Goal: Complete application form: Complete application form

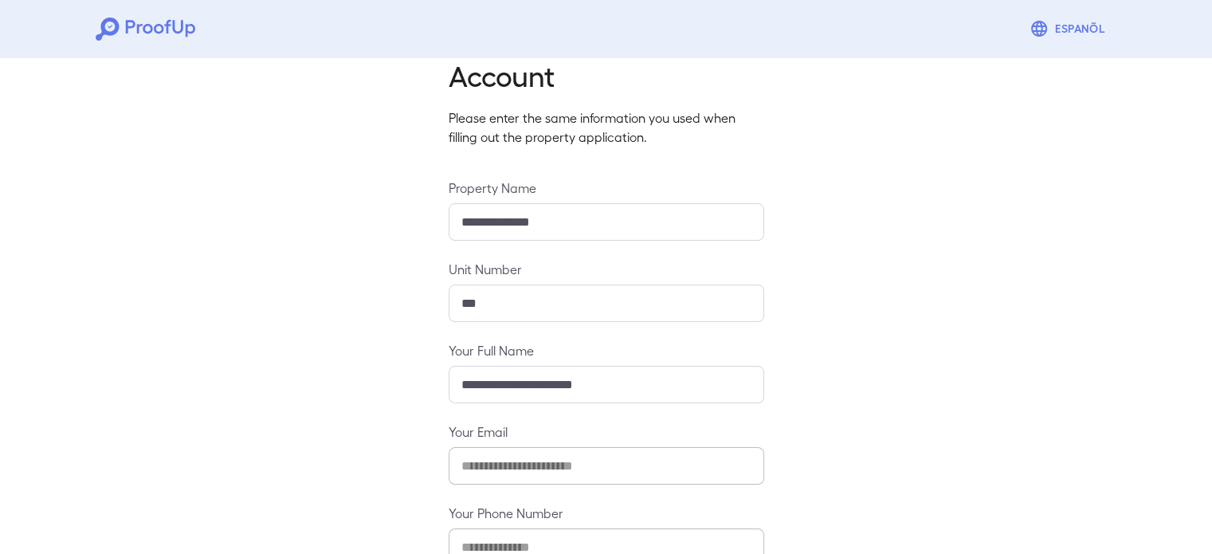
scroll to position [167, 0]
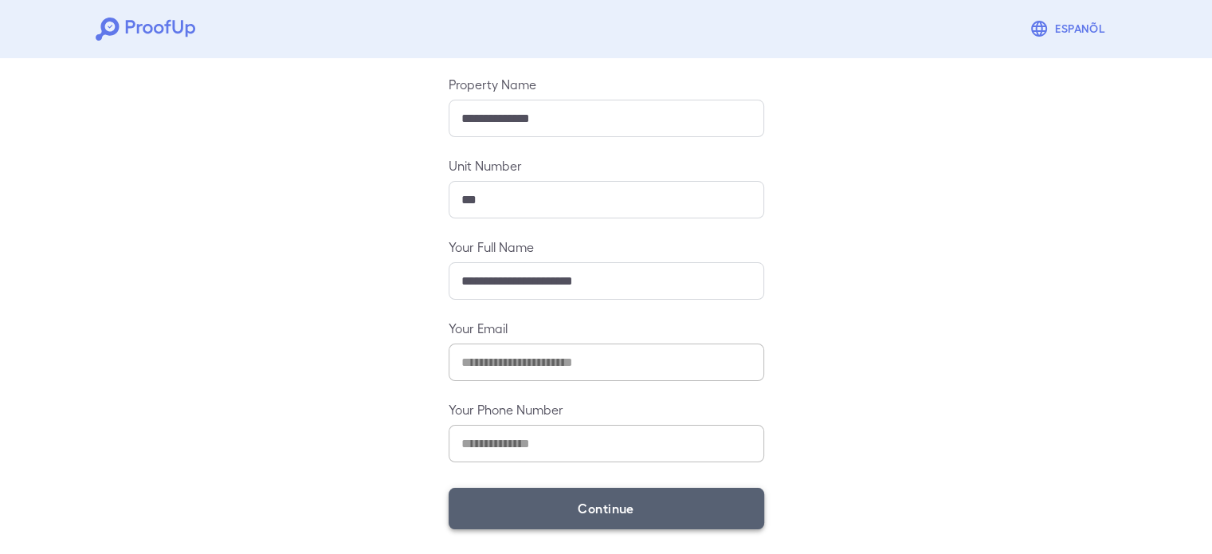
click at [522, 500] on button "Continue" at bounding box center [607, 508] width 316 height 41
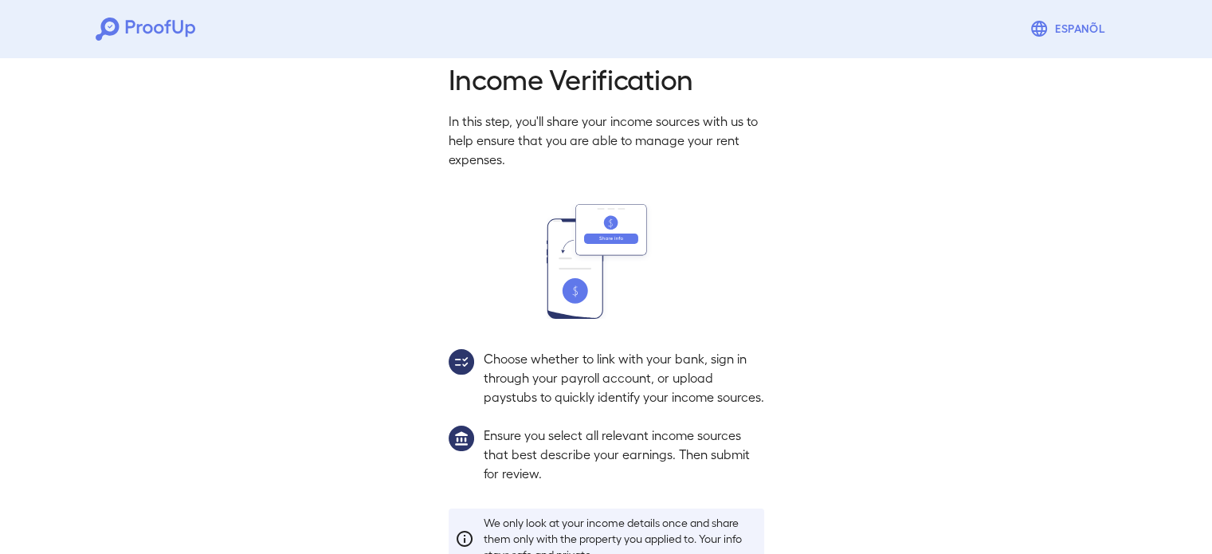
scroll to position [145, 0]
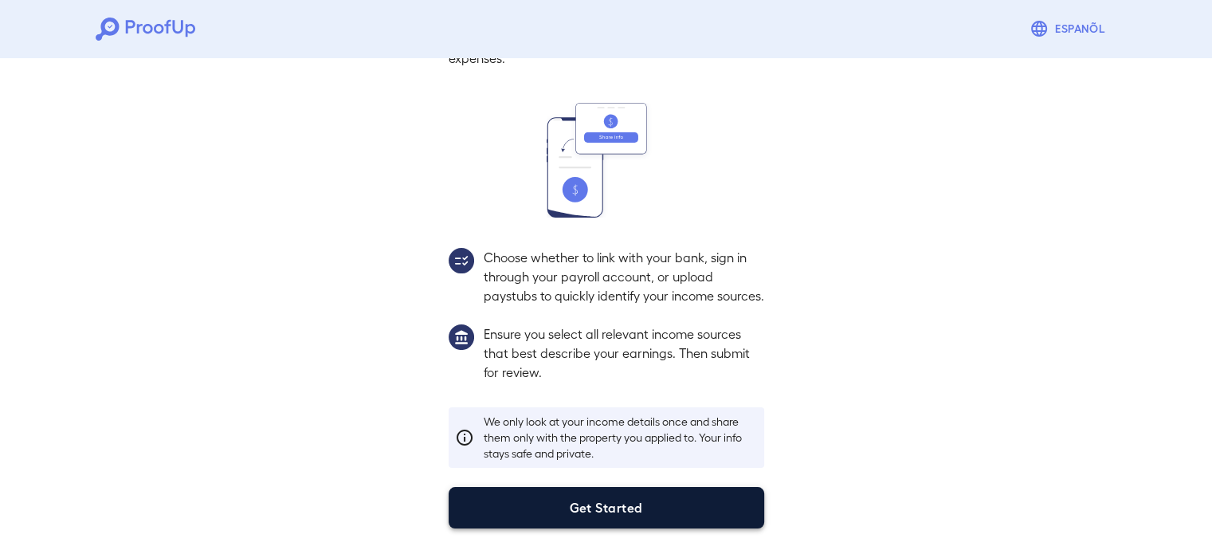
click at [566, 519] on button "Get Started" at bounding box center [607, 507] width 316 height 41
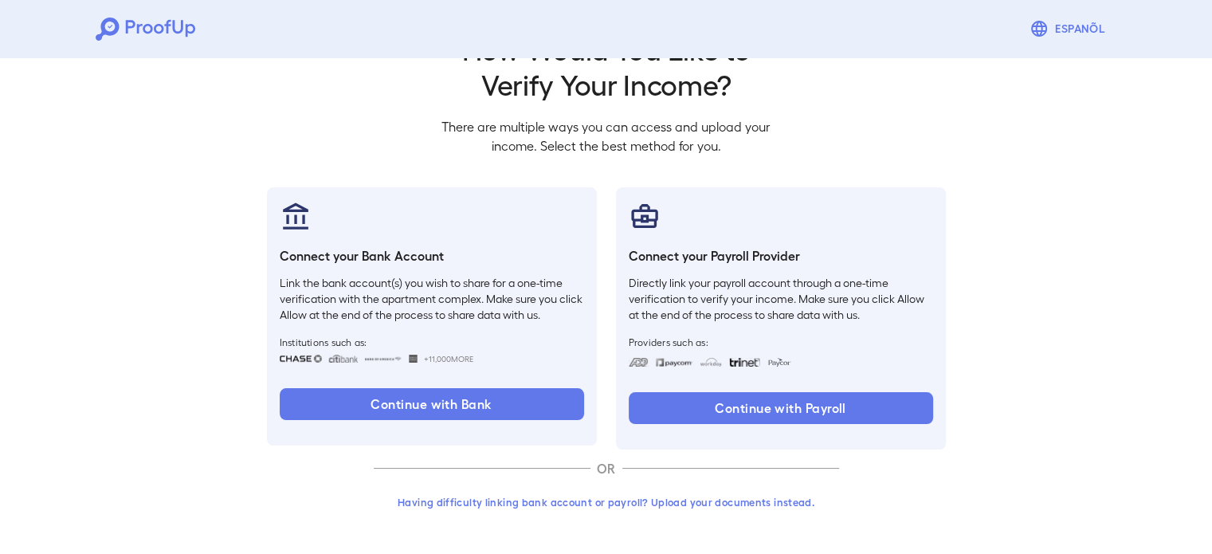
scroll to position [54, 0]
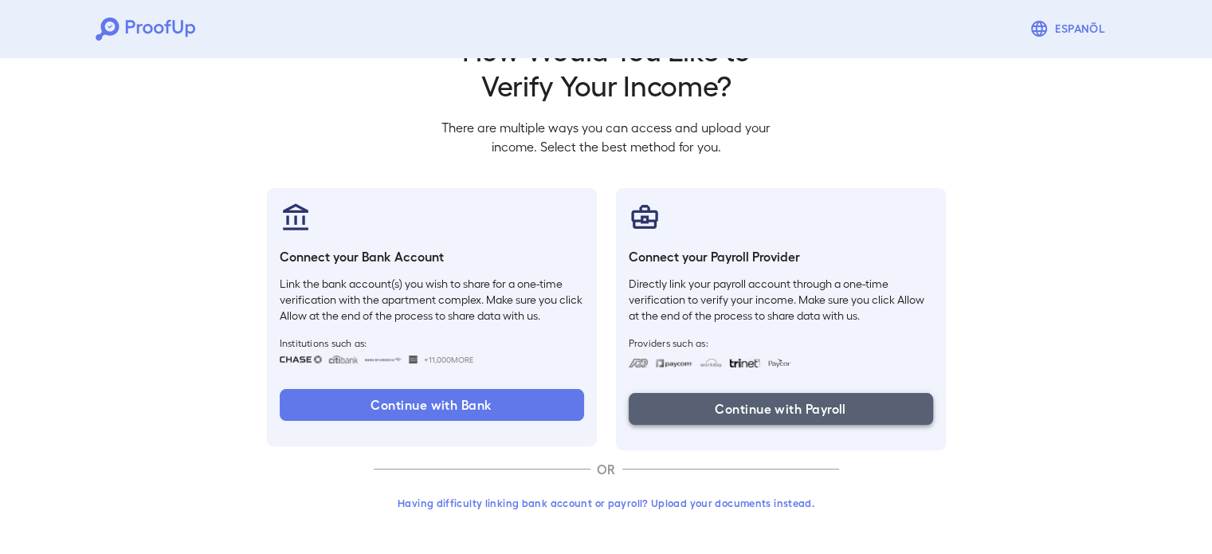
click at [765, 415] on button "Continue with Payroll" at bounding box center [781, 409] width 304 height 32
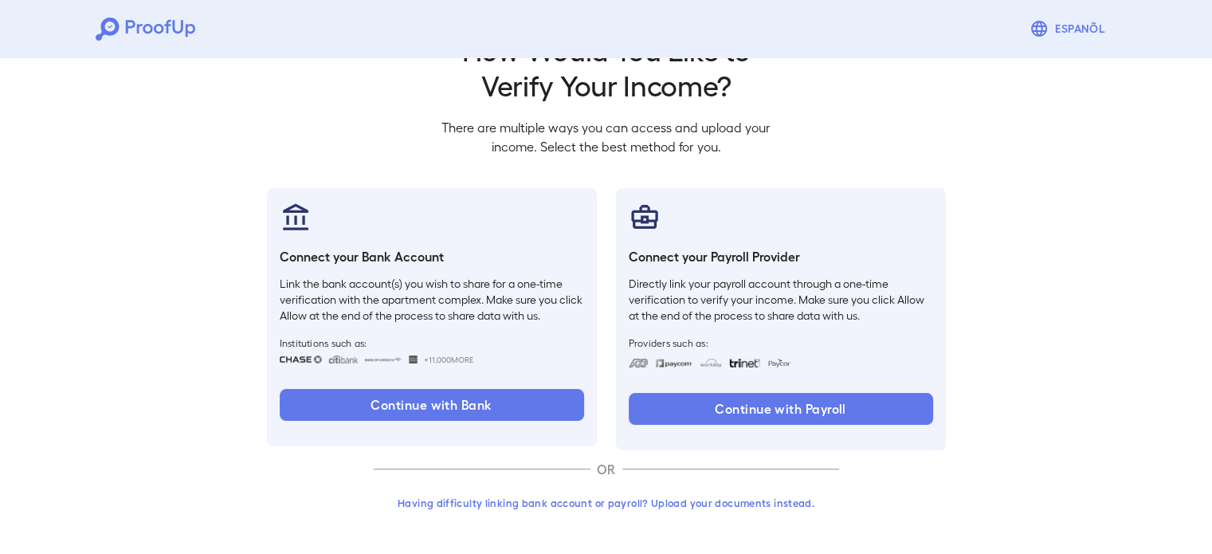
click at [652, 504] on button "Having difficulty linking bank account or payroll? Upload your documents instea…" at bounding box center [606, 503] width 465 height 29
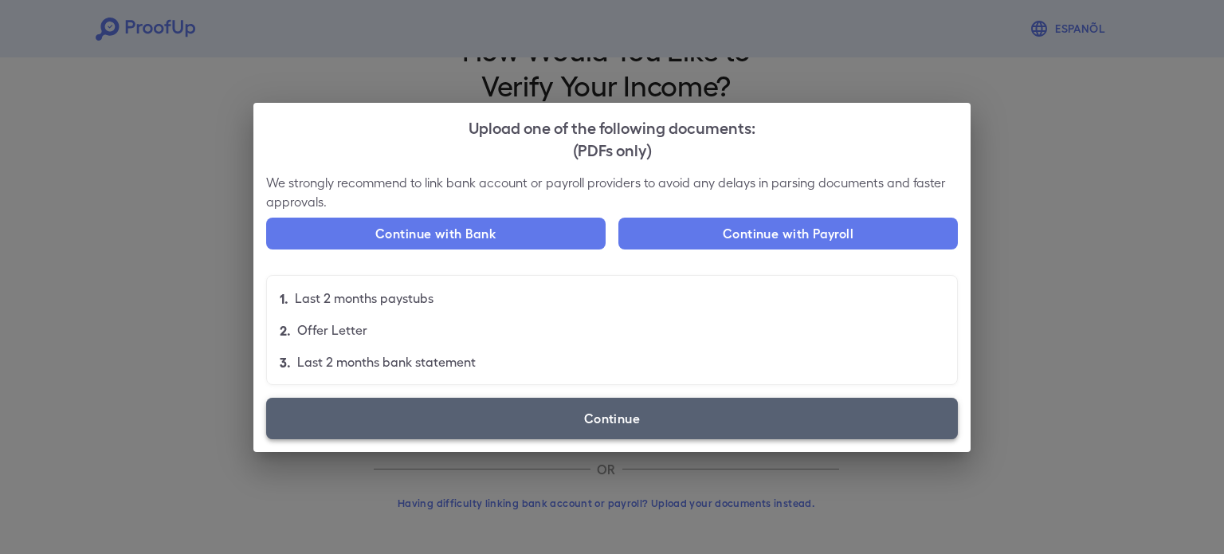
click at [531, 424] on label "Continue" at bounding box center [612, 418] width 692 height 41
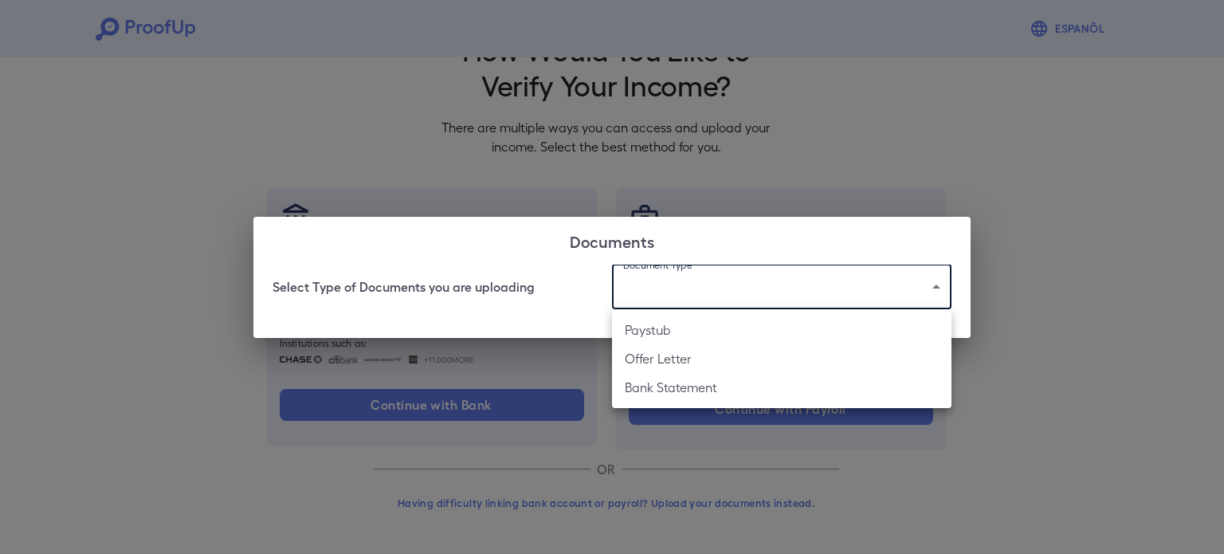
click at [707, 283] on body "Espanõl Go back How Would You Like to Verify Your Income? There are multiple wa…" at bounding box center [612, 250] width 1224 height 609
click at [669, 332] on li "Paystub" at bounding box center [781, 330] width 339 height 29
type input "*******"
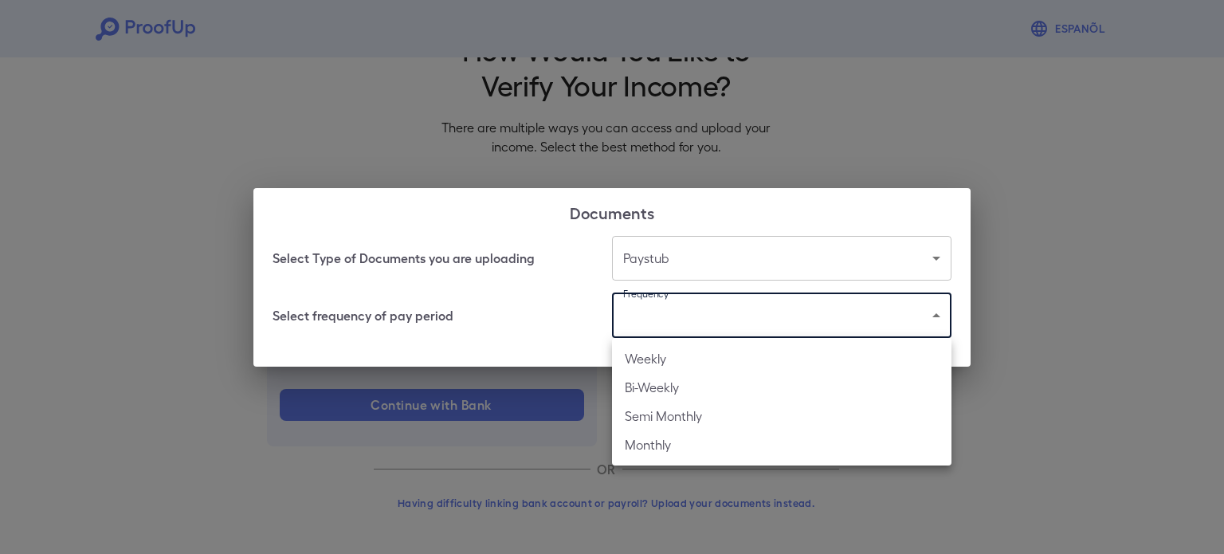
click at [659, 324] on body "Espanõl Go back How Would You Like to Verify Your Income? There are multiple wa…" at bounding box center [612, 250] width 1224 height 609
click at [531, 304] on div at bounding box center [612, 277] width 1224 height 554
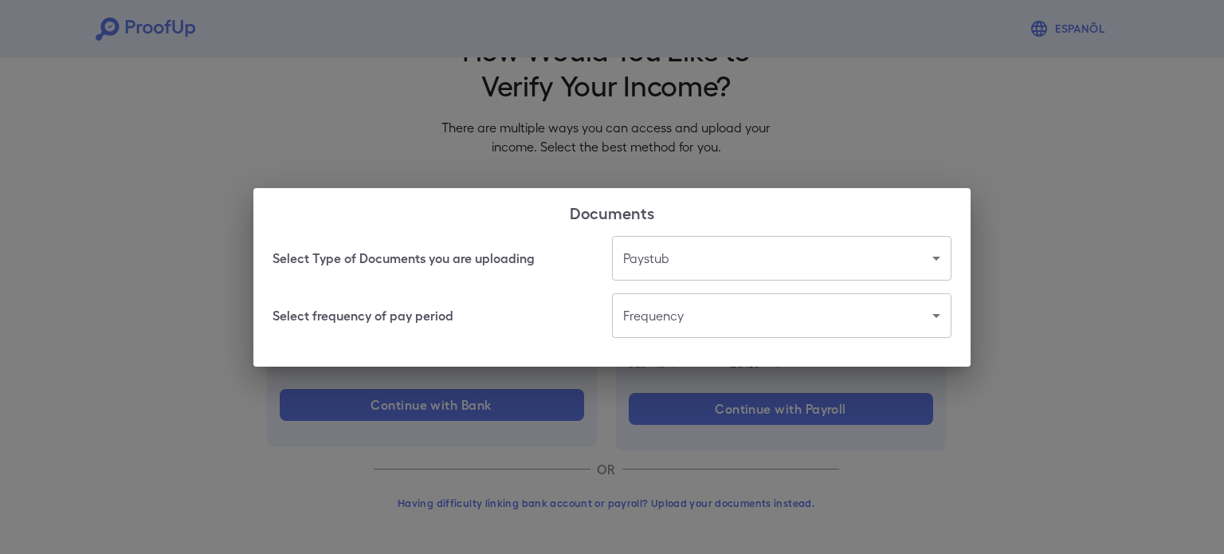
click at [1003, 146] on div "Documents Select Type of Documents you are uploading Paystub ******* ​ Select f…" at bounding box center [612, 277] width 1224 height 554
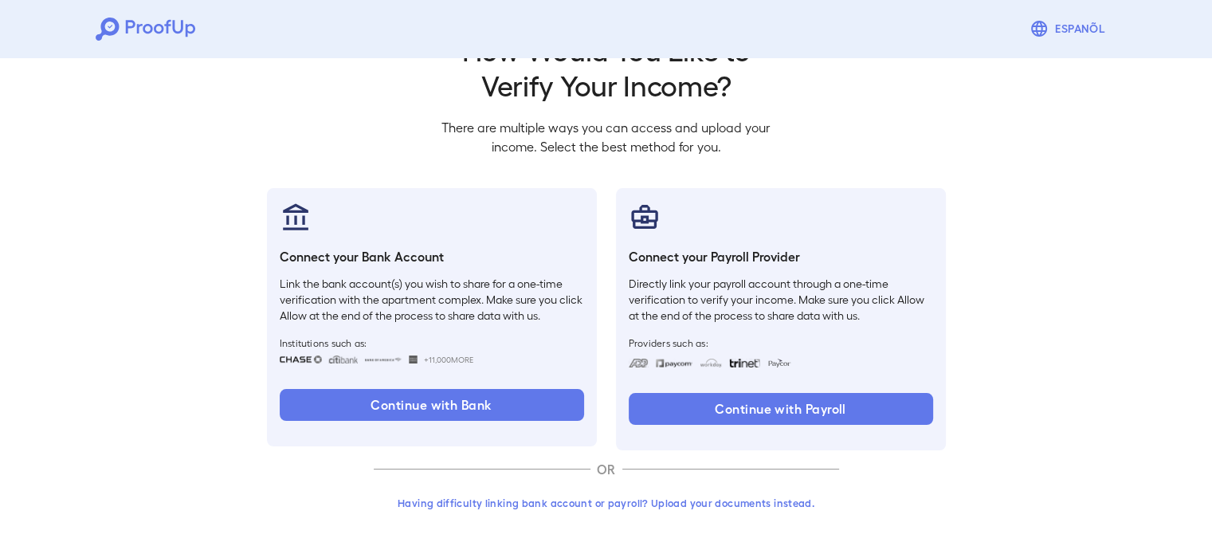
click at [975, 237] on div "Go back How Would You Like to Verify Your Income? There are multiple ways you c…" at bounding box center [606, 276] width 1212 height 558
